Goal: Information Seeking & Learning: Compare options

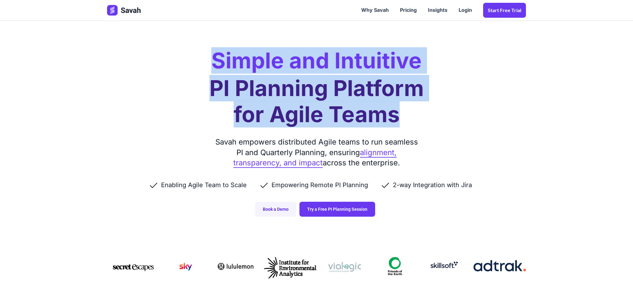
drag, startPoint x: 217, startPoint y: 65, endPoint x: 440, endPoint y: 125, distance: 230.7
click at [435, 119] on div "Simple and Intuitive PI Planning Platform for Agile Teams Savah empowers distri…" at bounding box center [317, 114] width 432 height 229
click at [407, 7] on link "Pricing" at bounding box center [409, 10] width 28 height 19
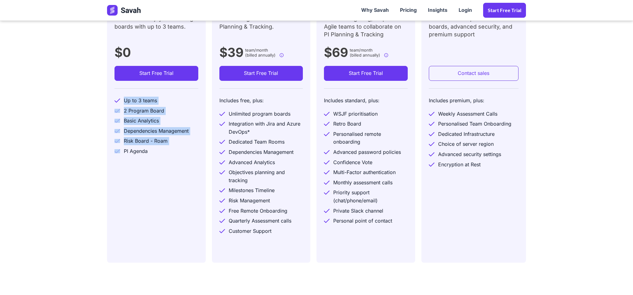
drag, startPoint x: 124, startPoint y: 103, endPoint x: 148, endPoint y: 155, distance: 57.0
click at [148, 155] on div "Up to 3 teams 2 Program Board Basic Analytics Dependencies Management Risk Boar…" at bounding box center [157, 122] width 84 height 69
click at [157, 153] on div "PI Agenda" at bounding box center [157, 152] width 84 height 10
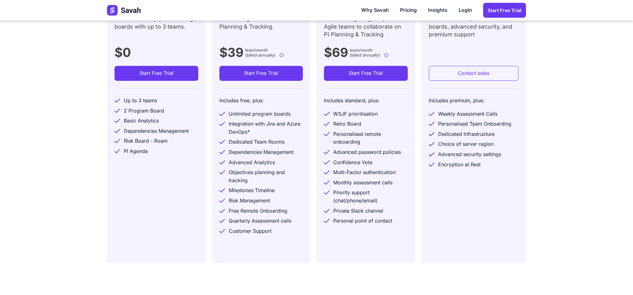
click at [158, 147] on div "PI Agenda" at bounding box center [157, 152] width 84 height 10
drag, startPoint x: 155, startPoint y: 151, endPoint x: 129, endPoint y: 130, distance: 33.1
click at [126, 124] on div "Up to 3 teams 2 Program Board Basic Analytics Dependencies Management Risk Boar…" at bounding box center [157, 122] width 84 height 69
click at [142, 150] on div "PI Agenda" at bounding box center [136, 151] width 24 height 8
drag, startPoint x: 156, startPoint y: 151, endPoint x: 132, endPoint y: 102, distance: 54.2
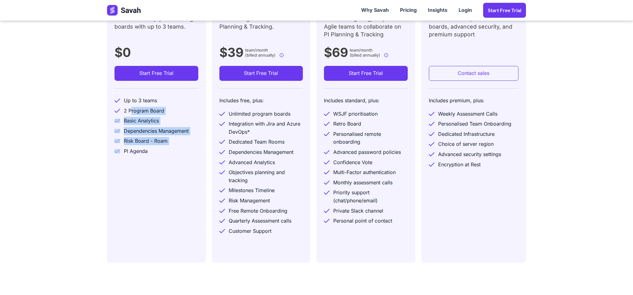
click at [132, 103] on div "Up to 3 teams 2 Program Board Basic Analytics Dependencies Management Risk Boar…" at bounding box center [157, 122] width 84 height 69
click at [127, 100] on div "Up to 3 teams" at bounding box center [140, 101] width 33 height 8
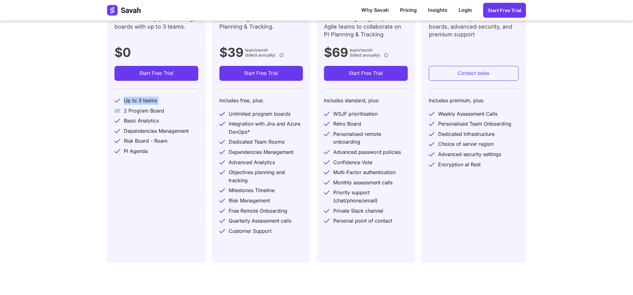
click at [127, 100] on div "Up to 3 teams" at bounding box center [140, 101] width 33 height 8
click at [143, 134] on div "Dependencies Management" at bounding box center [156, 131] width 65 height 8
drag, startPoint x: 140, startPoint y: 157, endPoint x: 171, endPoint y: 160, distance: 30.9
click at [171, 160] on div "Free Get started! Enjoy PI Planning boards with up to 3 teams. $0 Start Free Tr…" at bounding box center [156, 122] width 99 height 279
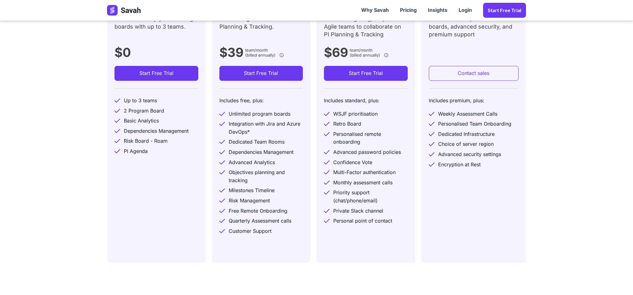
click at [138, 133] on div "Dependencies Management" at bounding box center [156, 131] width 65 height 8
click at [139, 135] on div "Dependencies Management" at bounding box center [156, 131] width 65 height 8
click at [171, 131] on div "Dependencies Management" at bounding box center [156, 131] width 65 height 8
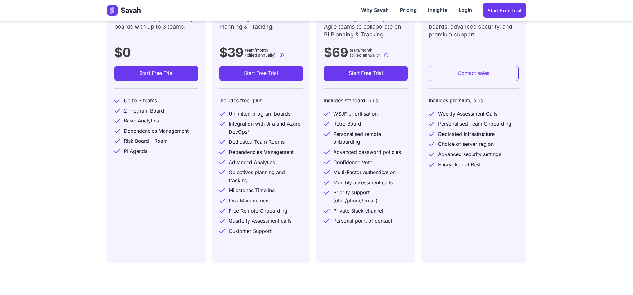
drag, startPoint x: 123, startPoint y: 132, endPoint x: 191, endPoint y: 132, distance: 67.7
click at [191, 132] on div "Dependencies Management" at bounding box center [157, 131] width 84 height 10
drag, startPoint x: 191, startPoint y: 132, endPoint x: 173, endPoint y: 132, distance: 18.3
click at [168, 132] on div "Dependencies Management" at bounding box center [157, 131] width 84 height 10
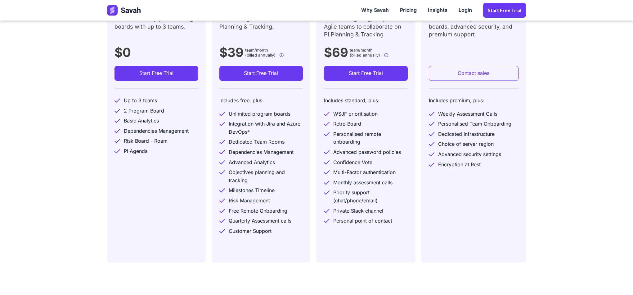
click at [175, 132] on div "Dependencies Management" at bounding box center [156, 131] width 65 height 8
click at [175, 131] on div "Dependencies Management" at bounding box center [156, 131] width 65 height 8
drag, startPoint x: 124, startPoint y: 131, endPoint x: 187, endPoint y: 132, distance: 63.4
click at [187, 132] on div "Dependencies Management" at bounding box center [156, 131] width 65 height 8
click at [189, 132] on div "Dependencies Management" at bounding box center [156, 131] width 65 height 8
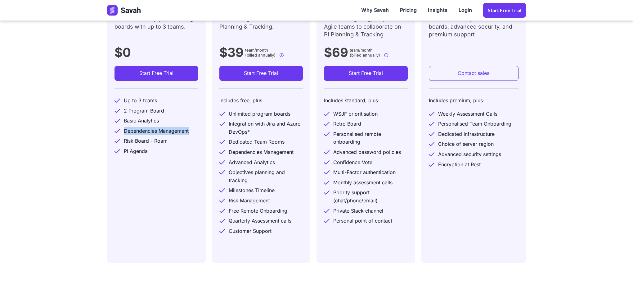
copy div "Dependencies Management"
drag, startPoint x: 124, startPoint y: 142, endPoint x: 162, endPoint y: 143, distance: 38.2
click at [165, 143] on div "Risk Board - Roam" at bounding box center [146, 141] width 44 height 8
copy div "Risk Board - Roam"
drag, startPoint x: 124, startPoint y: 101, endPoint x: 159, endPoint y: 100, distance: 34.8
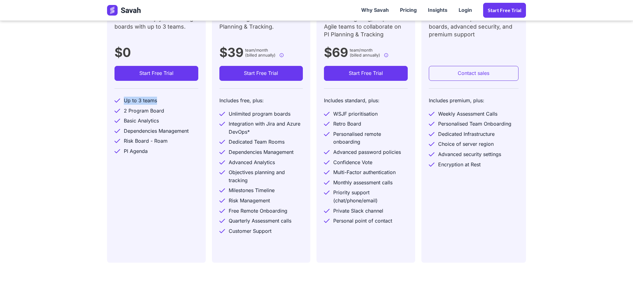
click at [157, 100] on div "Up to 3 teams" at bounding box center [157, 101] width 84 height 10
click at [155, 102] on div "Up to 3 teams" at bounding box center [140, 101] width 33 height 8
copy div "Up to 3 teams"
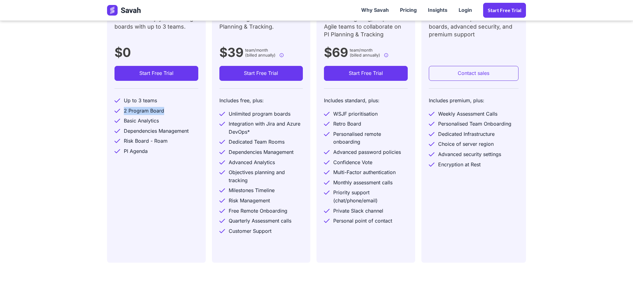
drag, startPoint x: 124, startPoint y: 112, endPoint x: 162, endPoint y: 113, distance: 38.2
click at [162, 113] on div "2 Program Board" at bounding box center [144, 111] width 40 height 8
copy div "2 Program Board"
click at [125, 122] on div "Basic Analytics" at bounding box center [141, 121] width 35 height 8
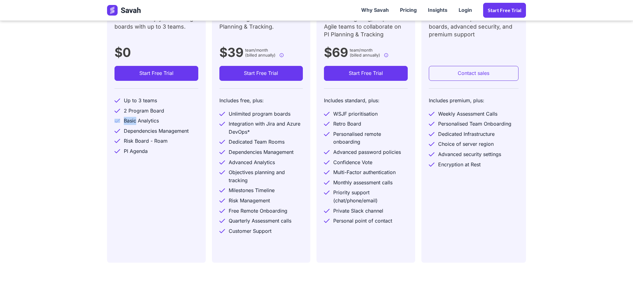
click at [161, 120] on div "Basic Analytics" at bounding box center [157, 121] width 84 height 10
click at [156, 121] on div "Basic Analytics" at bounding box center [141, 121] width 35 height 8
click at [151, 132] on div "Dependencies Management" at bounding box center [156, 131] width 65 height 8
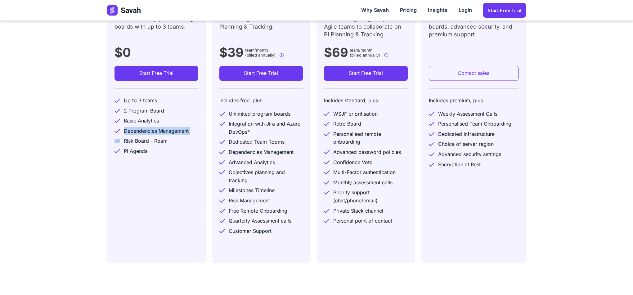
copy div "Dependencies Management"
drag, startPoint x: 124, startPoint y: 142, endPoint x: 166, endPoint y: 143, distance: 41.9
click at [166, 143] on div "Risk Board - Roam" at bounding box center [146, 141] width 44 height 8
copy div "Risk Board - Roam"
click at [133, 151] on div "PI Agenda" at bounding box center [136, 151] width 24 height 8
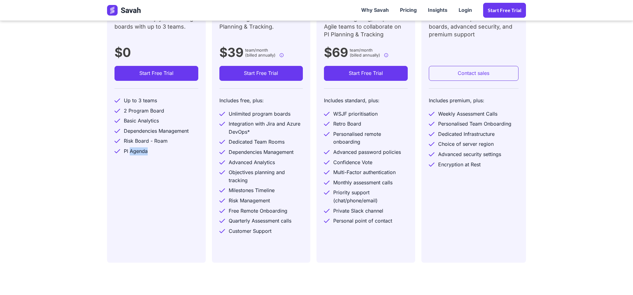
click at [133, 151] on div "PI Agenda" at bounding box center [136, 151] width 24 height 8
drag, startPoint x: 125, startPoint y: 151, endPoint x: 147, endPoint y: 154, distance: 21.9
click at [147, 154] on div "PI Agenda" at bounding box center [136, 151] width 24 height 8
copy div "PI Agenda"
drag, startPoint x: 228, startPoint y: 192, endPoint x: 276, endPoint y: 191, distance: 47.8
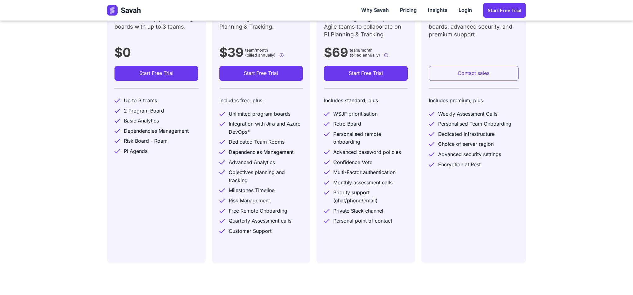
click at [276, 191] on div "Milestones Timeline" at bounding box center [262, 191] width 84 height 10
click at [264, 193] on div "Milestones Timeline" at bounding box center [252, 190] width 46 height 8
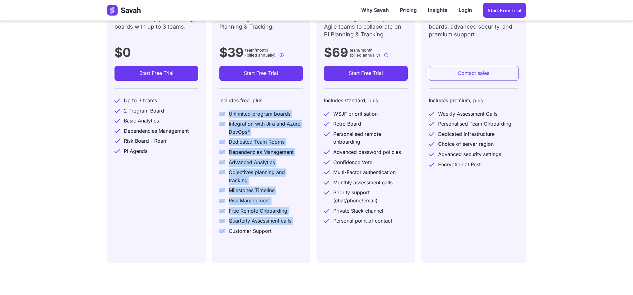
drag, startPoint x: 228, startPoint y: 114, endPoint x: 275, endPoint y: 233, distance: 128.4
click at [275, 233] on div "Includes free, plus: Unlimited program boards Integration with Jira and Azure D…" at bounding box center [262, 162] width 84 height 148
click at [275, 232] on div "Customer Support" at bounding box center [262, 231] width 84 height 10
click at [271, 233] on div "Customer Support" at bounding box center [250, 231] width 43 height 8
copy div "Unlimited program boards Integration with Jira and Azure DevOps* Dedicated Team…"
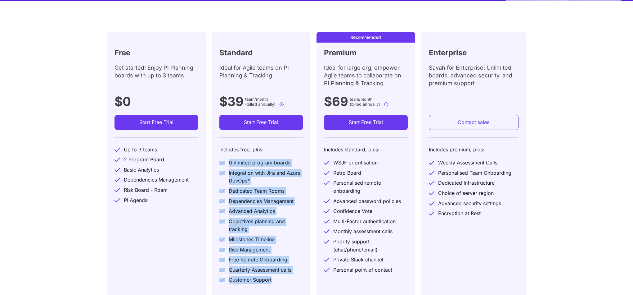
scroll to position [279, 0]
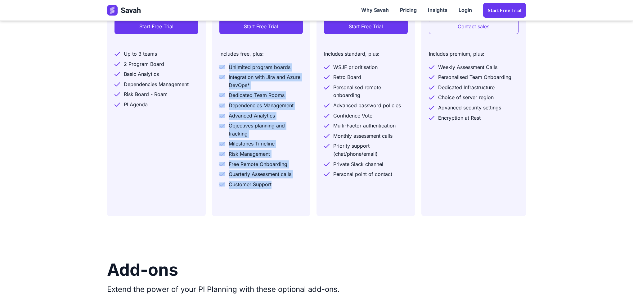
click at [245, 190] on div "Customer Support" at bounding box center [262, 185] width 84 height 10
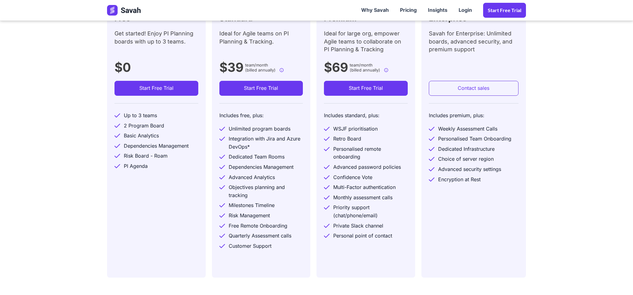
scroll to position [140, 0]
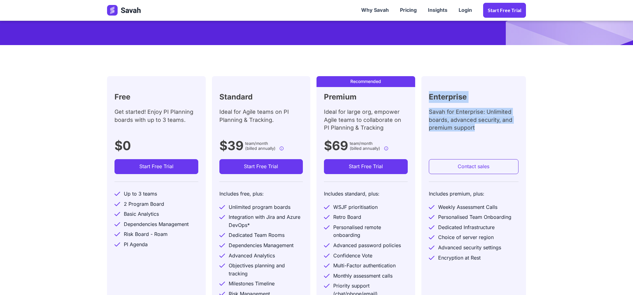
drag, startPoint x: 429, startPoint y: 98, endPoint x: 488, endPoint y: 130, distance: 67.8
click at [488, 130] on div "Enterprise Savah for Enterprise: Unlimited boards, advanced security, and premi…" at bounding box center [474, 215] width 105 height 279
click at [454, 97] on h2 "Enterprise" at bounding box center [448, 97] width 38 height 12
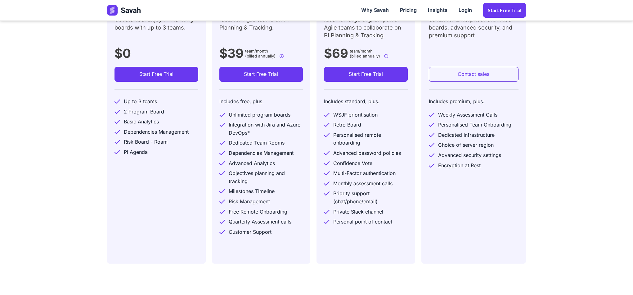
scroll to position [233, 0]
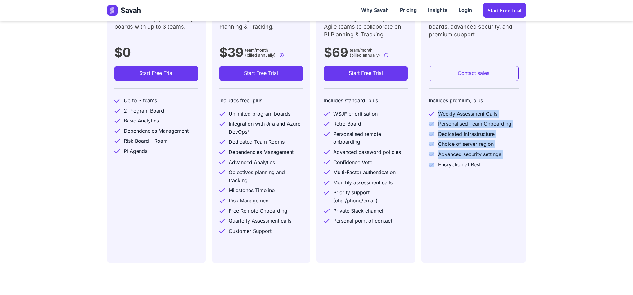
drag, startPoint x: 439, startPoint y: 114, endPoint x: 483, endPoint y: 165, distance: 68.2
click at [483, 165] on div "Includes premium, plus: Weekly Assessment Calls Personalised Team Onboarding De…" at bounding box center [474, 129] width 90 height 82
click at [483, 165] on div "Encryption at Rest" at bounding box center [474, 165] width 90 height 10
click at [470, 167] on div "Encryption at Rest" at bounding box center [459, 165] width 43 height 8
click at [488, 167] on div "Encryption at Rest" at bounding box center [474, 165] width 90 height 10
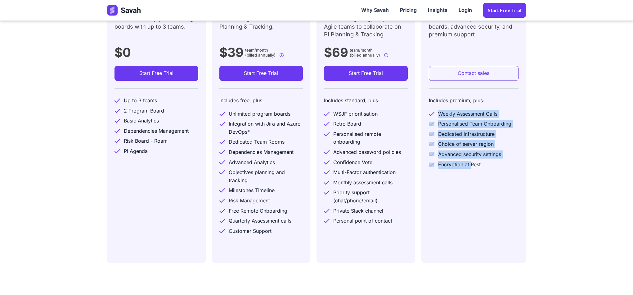
click at [472, 167] on div "Encryption at Rest" at bounding box center [459, 165] width 43 height 8
click at [480, 166] on div "Encryption at Rest" at bounding box center [459, 165] width 43 height 8
click at [491, 166] on div "Encryption at Rest" at bounding box center [474, 165] width 90 height 10
click at [478, 167] on div "Encryption at Rest" at bounding box center [459, 165] width 43 height 8
click at [481, 167] on div "Encryption at Rest" at bounding box center [459, 165] width 43 height 8
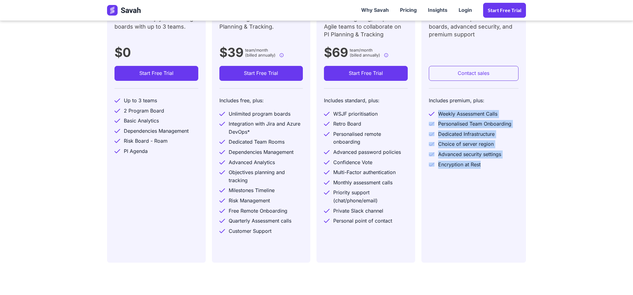
copy div "Weekly Assessment Calls Personalised Team Onboarding Dedicated Infrastructure C…"
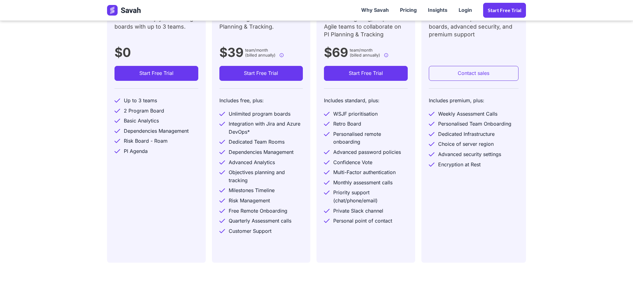
drag, startPoint x: 381, startPoint y: 162, endPoint x: 375, endPoint y: 162, distance: 6.2
click at [375, 162] on div "Confidence Vote" at bounding box center [366, 163] width 84 height 10
click at [344, 143] on div "Personalised remote onboarding" at bounding box center [371, 138] width 75 height 16
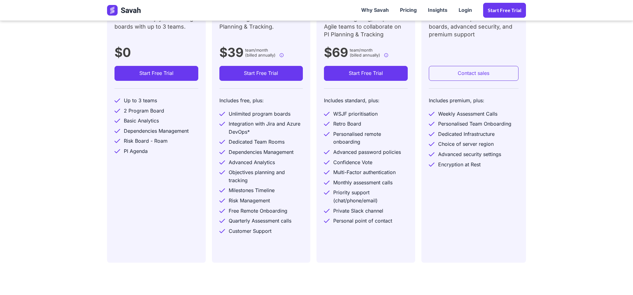
click at [358, 213] on div "Private Slack channel" at bounding box center [359, 211] width 50 height 8
drag, startPoint x: 390, startPoint y: 220, endPoint x: 336, endPoint y: 221, distance: 54.7
click at [336, 221] on div "Personal point of contact" at bounding box center [363, 221] width 59 height 8
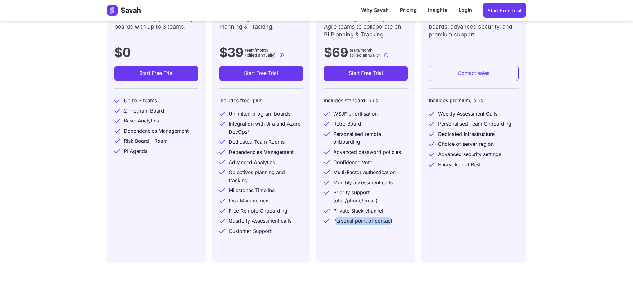
click at [384, 221] on div "Personal point of contact" at bounding box center [363, 221] width 59 height 8
drag, startPoint x: 393, startPoint y: 221, endPoint x: 347, endPoint y: 221, distance: 46.6
click at [347, 221] on div "Personal point of contact" at bounding box center [366, 221] width 84 height 10
click at [371, 221] on div "Personal point of contact" at bounding box center [363, 221] width 59 height 8
click at [442, 102] on div "Includes premium, plus:" at bounding box center [457, 102] width 56 height 11
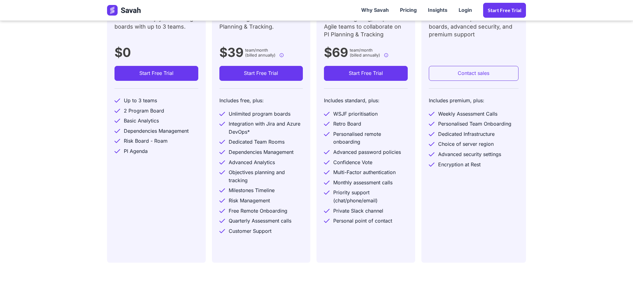
click at [442, 102] on div "Includes premium, plus:" at bounding box center [457, 102] width 56 height 11
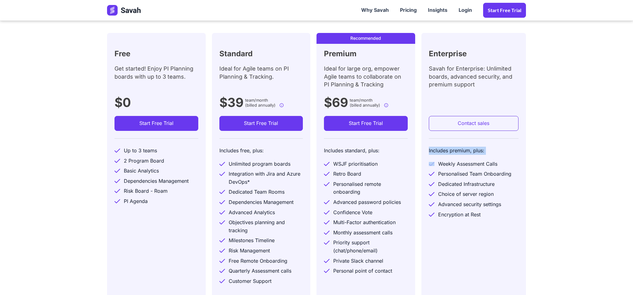
scroll to position [186, 0]
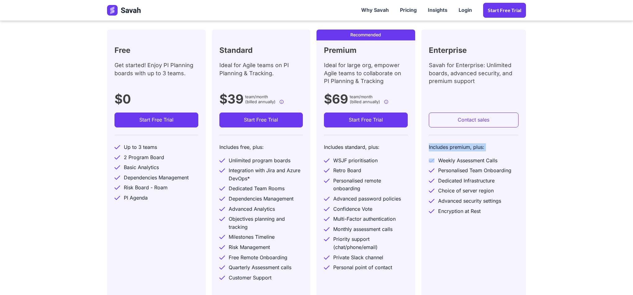
click at [433, 148] on div "Includes premium, plus:" at bounding box center [457, 148] width 56 height 11
drag, startPoint x: 428, startPoint y: 148, endPoint x: 487, endPoint y: 147, distance: 58.7
click at [487, 147] on div "Enterprise Savah for Enterprise: Unlimited boards, advanced security, and premi…" at bounding box center [474, 168] width 105 height 279
click at [487, 147] on div "Includes premium, plus:" at bounding box center [474, 149] width 90 height 13
click at [486, 148] on div "Includes premium, plus:" at bounding box center [474, 149] width 90 height 13
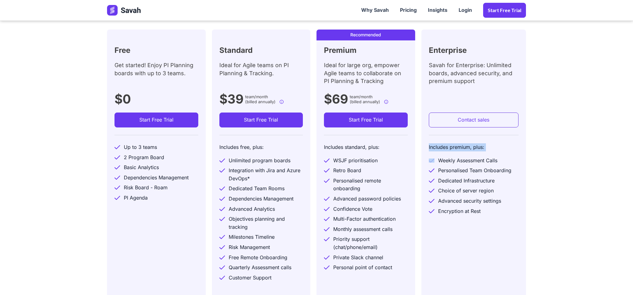
click at [486, 148] on div "Includes premium, plus:" at bounding box center [474, 149] width 90 height 13
copy div "Includes premium, plus:"
drag, startPoint x: 380, startPoint y: 147, endPoint x: 381, endPoint y: 153, distance: 5.4
click at [381, 153] on div "Includes standard, plus:" at bounding box center [366, 149] width 84 height 13
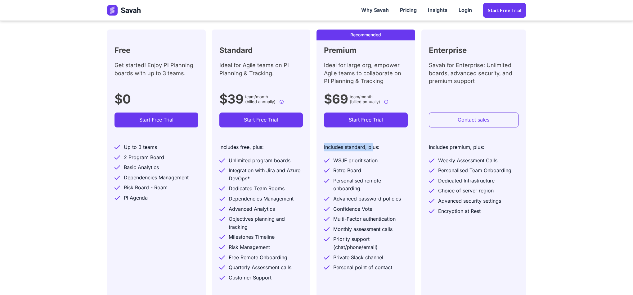
drag, startPoint x: 374, startPoint y: 152, endPoint x: 382, endPoint y: 148, distance: 8.2
click at [382, 148] on div "Includes standard, plus:" at bounding box center [366, 149] width 84 height 13
click at [380, 148] on div "Includes standard, plus:" at bounding box center [366, 149] width 84 height 13
click at [378, 149] on div "Includes standard, plus:" at bounding box center [352, 148] width 56 height 11
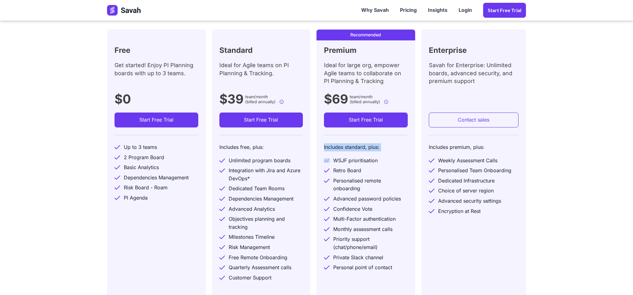
click at [378, 149] on div "Includes standard, plus:" at bounding box center [352, 148] width 56 height 11
drag, startPoint x: 219, startPoint y: 148, endPoint x: 263, endPoint y: 149, distance: 43.8
click at [263, 149] on div "Standard Ideal for Agile teams on PI Planning & Tracking. $39 team/month (bille…" at bounding box center [261, 168] width 99 height 279
click at [461, 185] on div "Dedicated Infrastructure" at bounding box center [474, 181] width 90 height 10
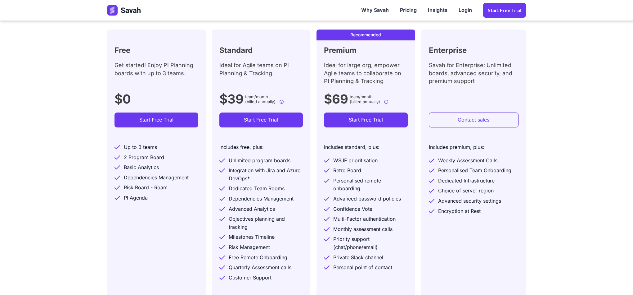
click at [463, 201] on div "Advanced security settings" at bounding box center [469, 201] width 63 height 8
click at [346, 189] on div "Personalised remote onboarding" at bounding box center [371, 185] width 75 height 16
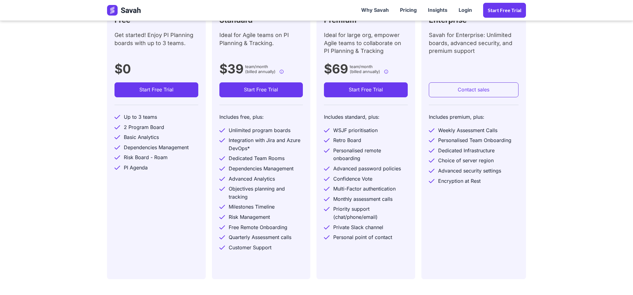
scroll to position [233, 0]
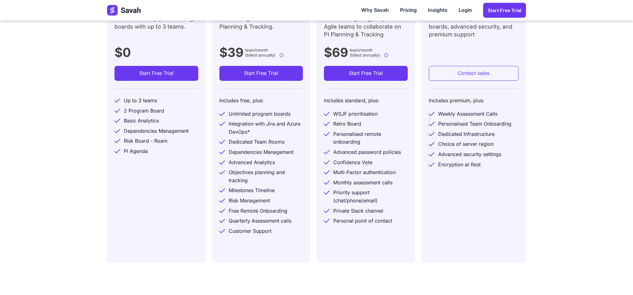
click at [350, 174] on div "Multi-Factor authentication" at bounding box center [365, 172] width 62 height 8
click at [348, 182] on div "Monthly assessment calls" at bounding box center [363, 183] width 59 height 8
drag, startPoint x: 334, startPoint y: 173, endPoint x: 395, endPoint y: 172, distance: 61.8
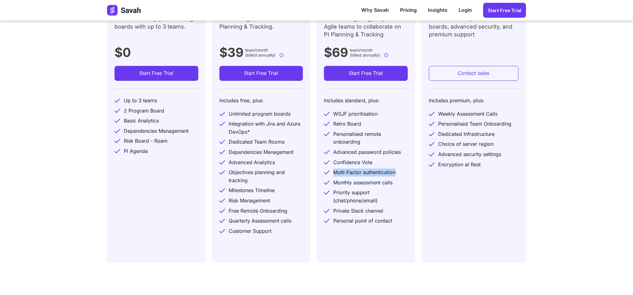
click at [395, 172] on div "Multi-Factor authentication" at bounding box center [365, 172] width 62 height 8
